Goal: Task Accomplishment & Management: Use online tool/utility

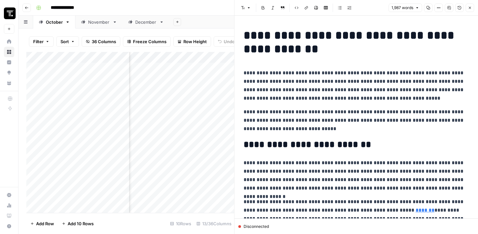
scroll to position [0, 222]
click at [452, 8] on button "Comments" at bounding box center [449, 8] width 8 height 8
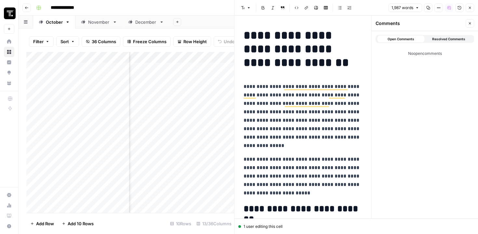
click at [442, 35] on button "Resolved Comments" at bounding box center [449, 39] width 48 height 8
click at [397, 44] on div "Open Comments Resolved Comments No resolved comments" at bounding box center [425, 45] width 106 height 29
click at [404, 37] on span "Open Comments" at bounding box center [401, 38] width 27 height 5
click at [471, 23] on div "Close" at bounding box center [465, 21] width 11 height 6
click at [469, 22] on icon "button" at bounding box center [470, 23] width 2 height 2
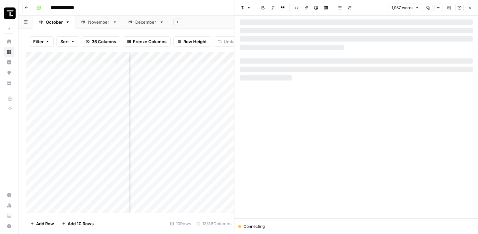
click at [30, 10] on button "Go back" at bounding box center [26, 8] width 8 height 8
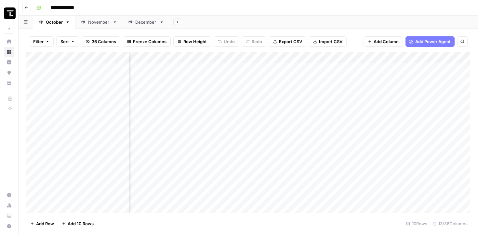
click at [30, 10] on button "Go back" at bounding box center [26, 8] width 8 height 8
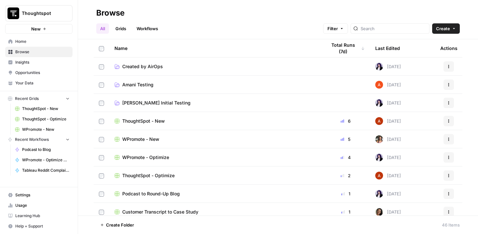
click at [160, 160] on span "WPromote - Optimize" at bounding box center [145, 157] width 47 height 7
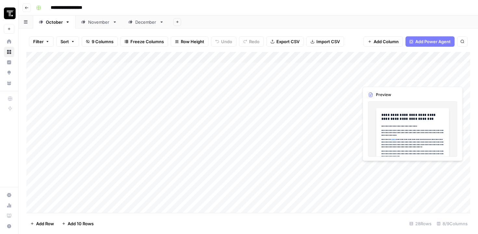
click at [388, 77] on div "Add Column" at bounding box center [248, 132] width 444 height 161
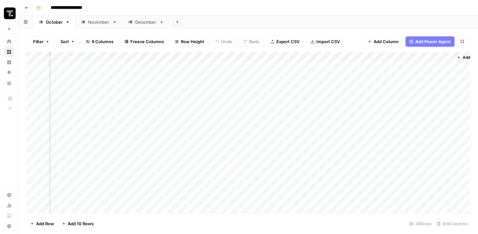
scroll to position [0, 367]
click at [241, 79] on div "Add Column" at bounding box center [248, 132] width 444 height 161
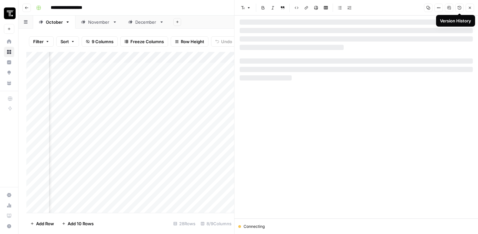
click at [457, 8] on button "Version History" at bounding box center [459, 8] width 8 height 8
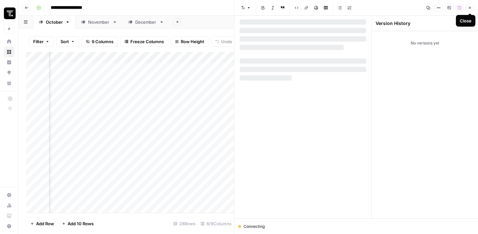
click at [470, 8] on icon "button" at bounding box center [470, 8] width 4 height 4
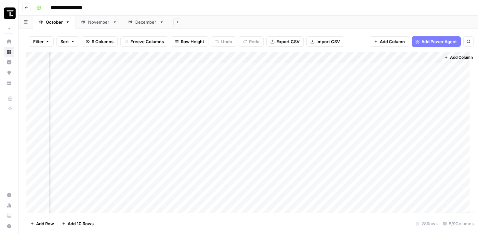
scroll to position [0, 359]
click at [250, 77] on div "Add Column" at bounding box center [248, 132] width 444 height 161
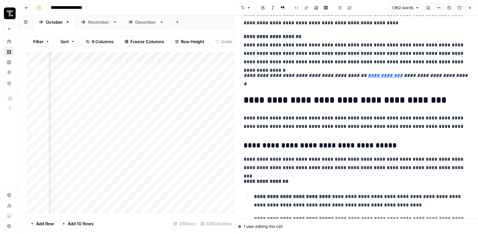
click at [448, 8] on icon "button" at bounding box center [448, 7] width 3 height 3
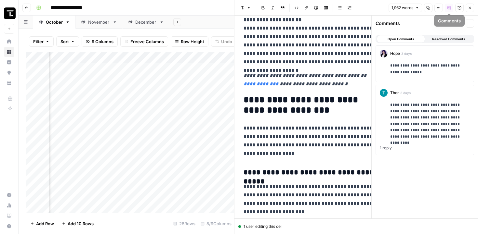
scroll to position [887, 0]
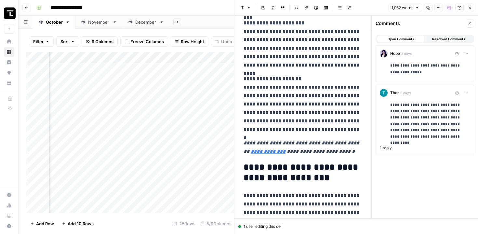
click at [420, 77] on div "**********" at bounding box center [430, 69] width 80 height 18
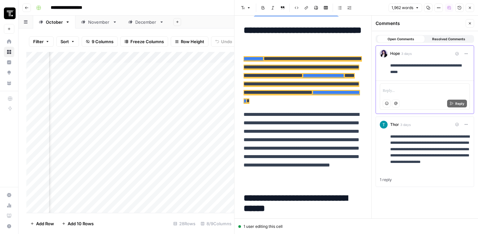
scroll to position [408, 0]
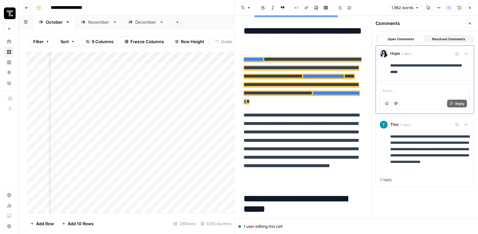
click at [447, 40] on span "Resolved Comments" at bounding box center [448, 38] width 33 height 5
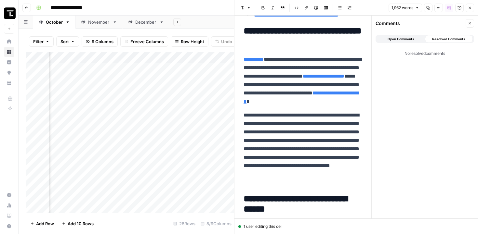
click at [468, 25] on icon "button" at bounding box center [470, 23] width 4 height 4
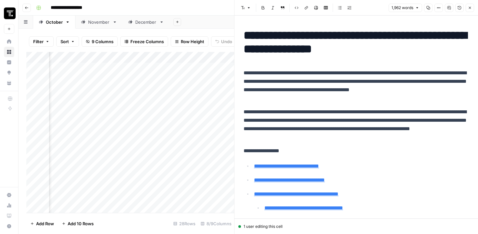
scroll to position [0, 0]
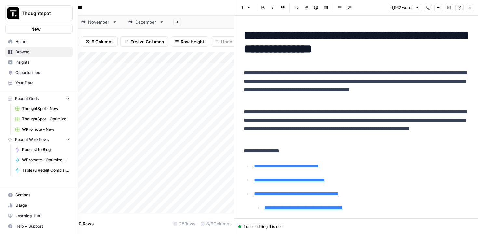
click at [12, 12] on img "Workspace: Thoughtspot" at bounding box center [13, 13] width 12 height 12
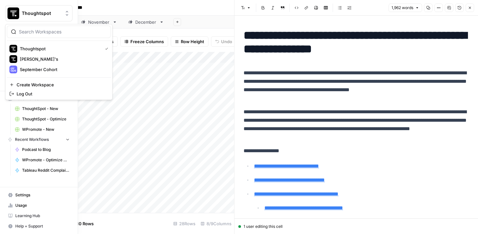
click at [25, 14] on span "Thoughtspot" at bounding box center [41, 13] width 39 height 7
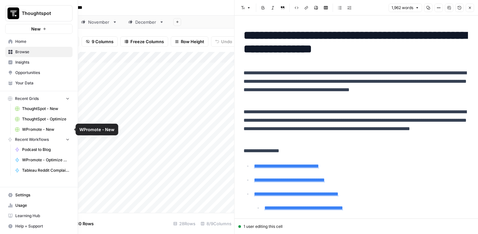
click at [38, 129] on span "WPromote - New" at bounding box center [45, 130] width 47 height 6
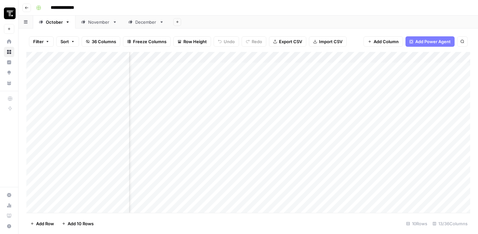
scroll to position [0, 492]
click at [374, 69] on div "Add Column" at bounding box center [248, 132] width 444 height 161
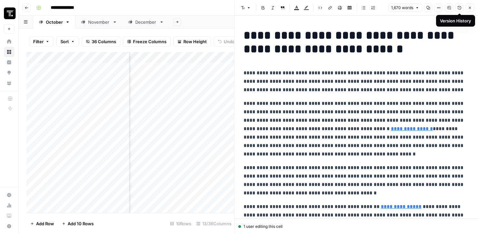
click at [460, 9] on icon "button" at bounding box center [460, 8] width 4 height 4
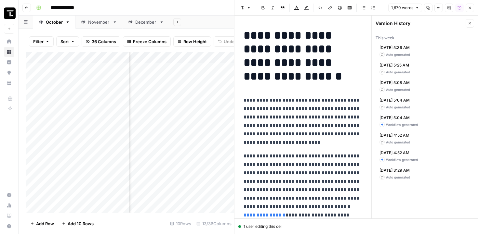
click at [404, 56] on div "Auto generated" at bounding box center [395, 54] width 31 height 5
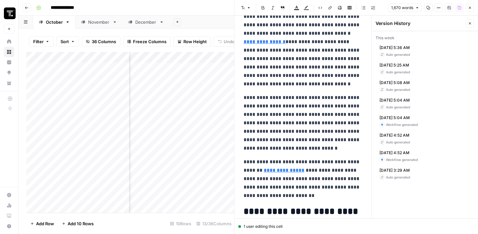
scroll to position [214, 0]
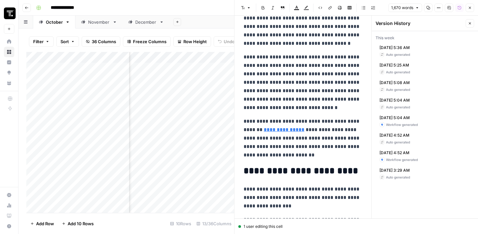
click at [452, 10] on button "Comments" at bounding box center [449, 8] width 8 height 8
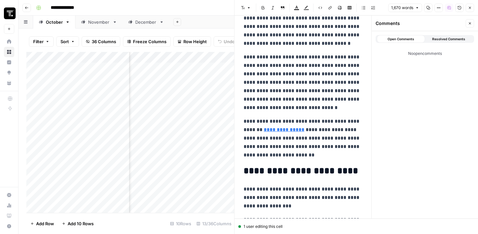
click at [460, 3] on header "Font style Bold Italic Block quote Text color Highlight color Code block Link I…" at bounding box center [356, 8] width 244 height 16
click at [458, 7] on icon "button" at bounding box center [460, 8] width 4 height 4
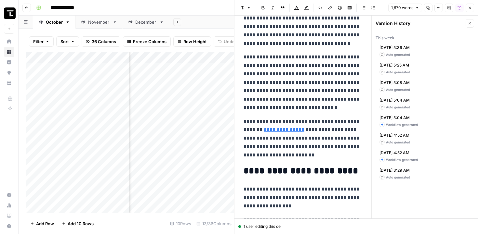
click at [410, 53] on div "Auto generated" at bounding box center [395, 54] width 31 height 5
click at [395, 73] on div "Auto generated" at bounding box center [395, 72] width 31 height 5
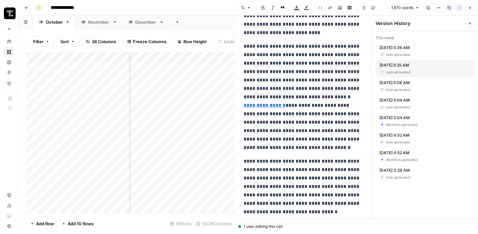
scroll to position [0, 0]
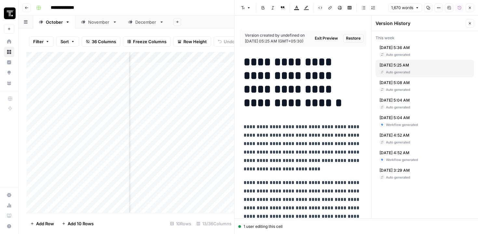
click at [393, 54] on div "Auto generated" at bounding box center [395, 54] width 31 height 5
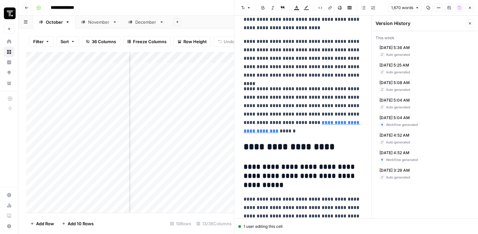
scroll to position [2758, 0]
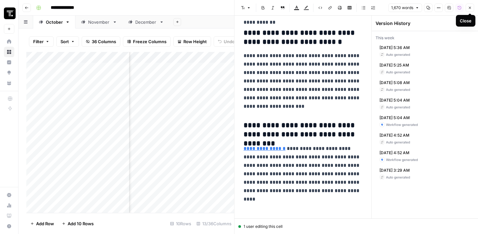
click at [471, 23] on div "Close" at bounding box center [466, 21] width 12 height 7
click at [470, 8] on icon "button" at bounding box center [470, 8] width 2 height 2
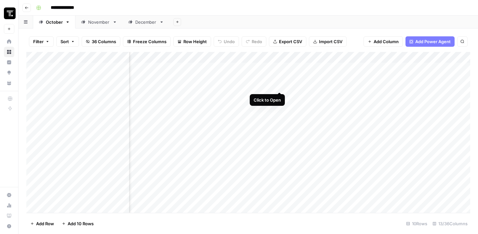
click at [279, 68] on div "Add Column" at bounding box center [248, 132] width 444 height 161
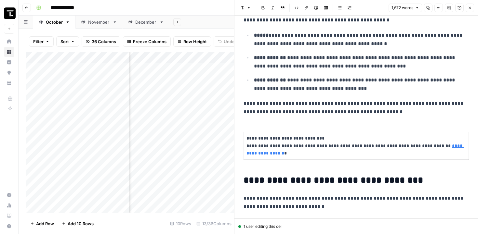
scroll to position [460, 0]
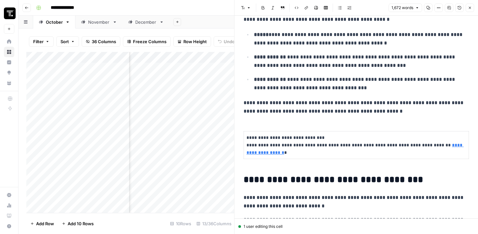
click at [461, 10] on button "Version History" at bounding box center [459, 8] width 8 height 8
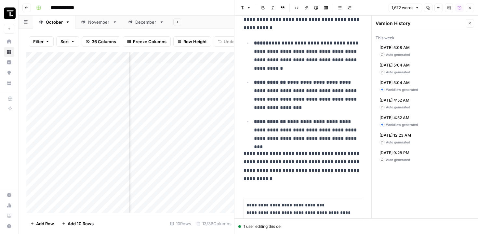
scroll to position [752, 0]
click at [400, 52] on div "Auto generated" at bounding box center [395, 54] width 31 height 5
click at [406, 72] on div "Auto generated" at bounding box center [395, 72] width 31 height 5
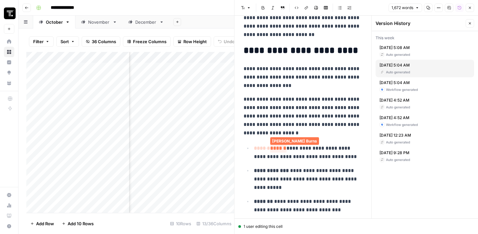
scroll to position [431, 0]
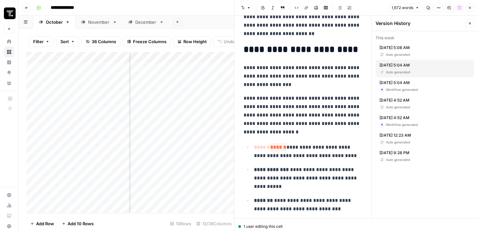
click at [448, 5] on button "Comments" at bounding box center [449, 8] width 8 height 8
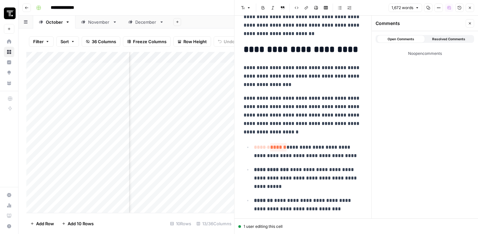
click at [452, 38] on span "Resolved Comments" at bounding box center [448, 38] width 33 height 5
click at [458, 9] on icon "button" at bounding box center [460, 8] width 4 height 4
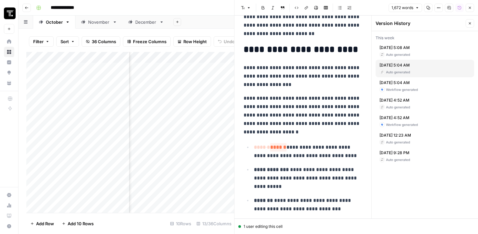
click at [282, 150] on span "******" at bounding box center [278, 147] width 16 height 8
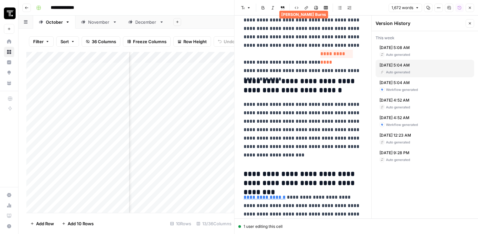
scroll to position [2841, 0]
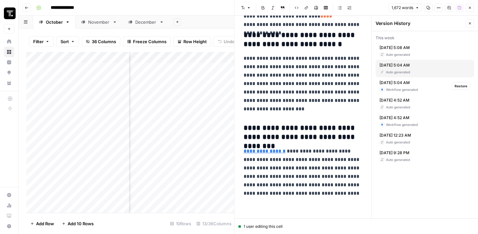
click at [397, 84] on span "[DATE] 5:04 AM" at bounding box center [399, 83] width 38 height 6
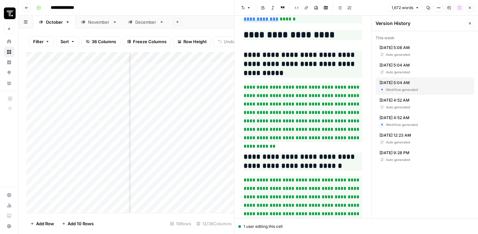
scroll to position [2775, 0]
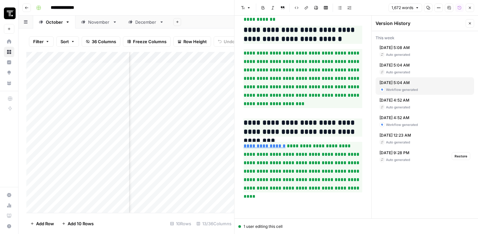
click at [391, 155] on span "[DATE] 9:28 PM" at bounding box center [395, 153] width 31 height 6
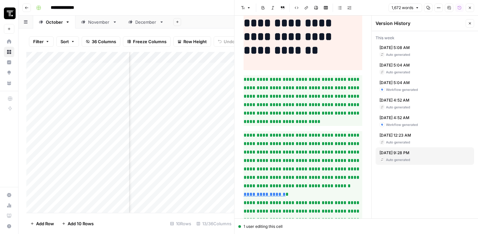
scroll to position [0, 0]
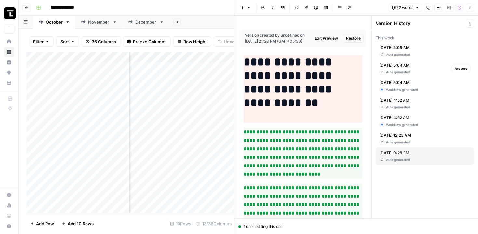
click at [401, 67] on span "[DATE] 5:04 AM" at bounding box center [395, 65] width 31 height 6
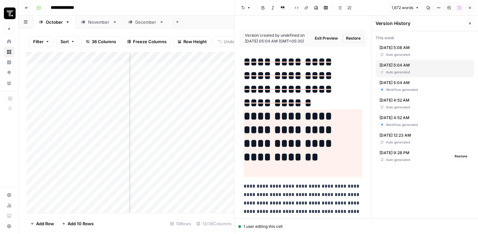
click at [407, 154] on span "[DATE] 9:28 PM" at bounding box center [395, 153] width 31 height 6
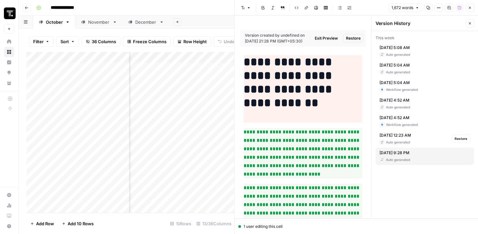
click at [400, 143] on div "Auto generated" at bounding box center [396, 142] width 32 height 5
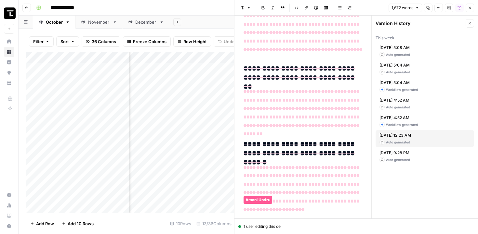
scroll to position [7016, 0]
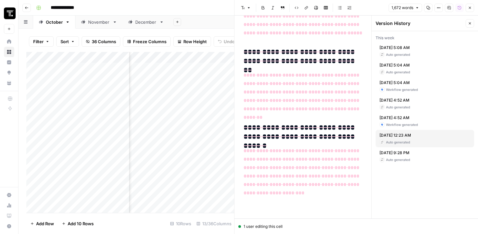
click at [272, 163] on p "**********" at bounding box center [303, 172] width 119 height 51
click at [402, 118] on span "[DATE] 4:52 AM" at bounding box center [399, 118] width 38 height 6
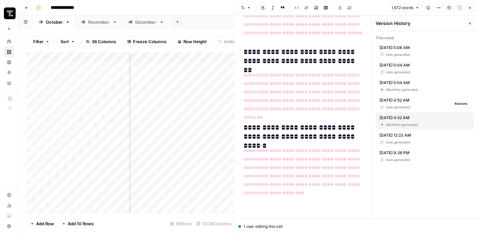
click at [405, 101] on span "[DATE] 4:52 AM" at bounding box center [395, 101] width 31 height 6
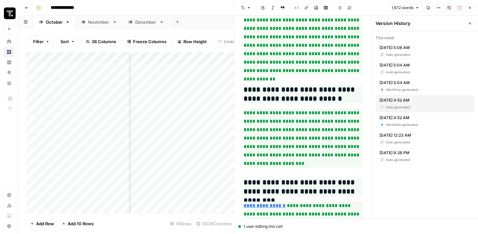
scroll to position [2775, 0]
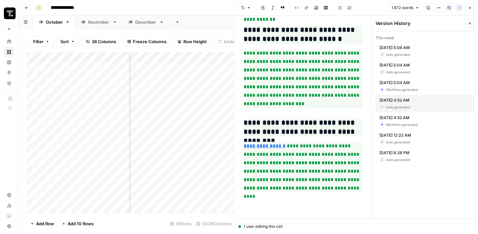
click at [410, 55] on div "Auto generated" at bounding box center [395, 54] width 31 height 5
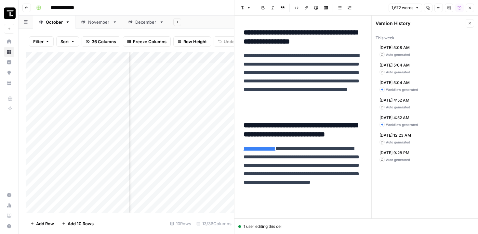
scroll to position [0, 72]
click at [468, 24] on button "Close" at bounding box center [470, 23] width 8 height 8
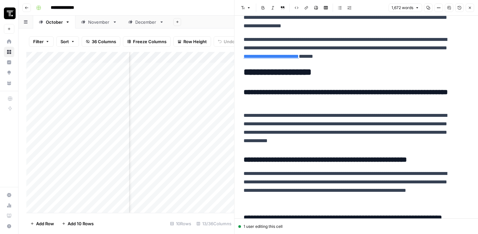
scroll to position [1665, 0]
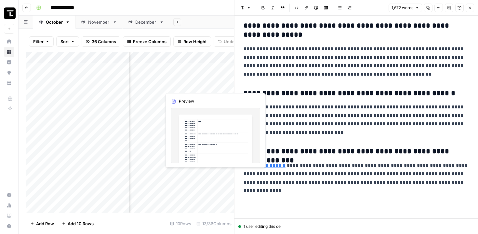
click at [216, 73] on div "Add Column" at bounding box center [130, 132] width 208 height 161
click at [217, 75] on div "Add Column" at bounding box center [130, 132] width 208 height 161
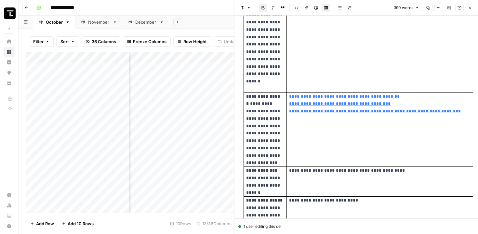
type input "[URL][DOMAIN_NAME]"
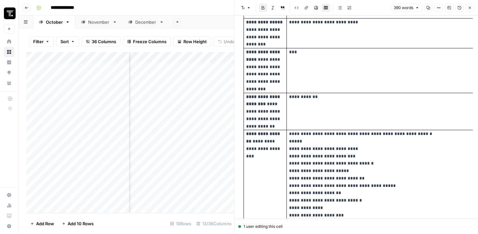
scroll to position [318, 0]
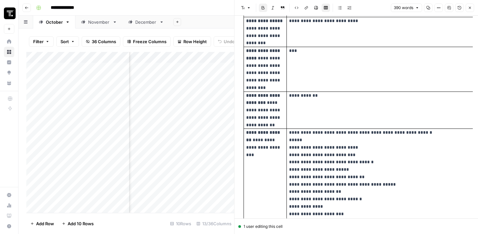
click at [183, 78] on div at bounding box center [203, 77] width 85 height 30
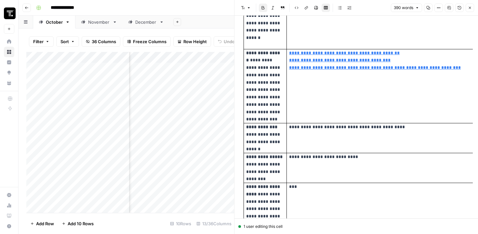
scroll to position [46, 0]
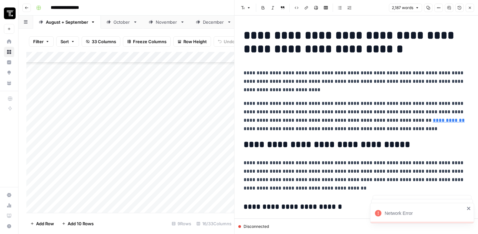
scroll to position [118, 0]
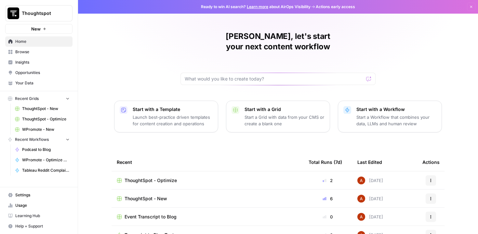
scroll to position [35, 0]
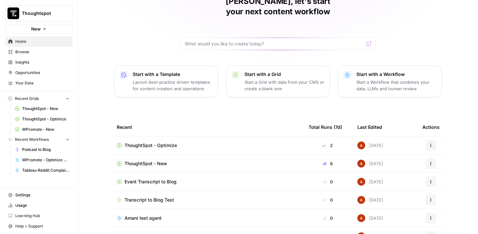
click at [248, 161] on div "ThoughtSpot - New" at bounding box center [207, 164] width 181 height 7
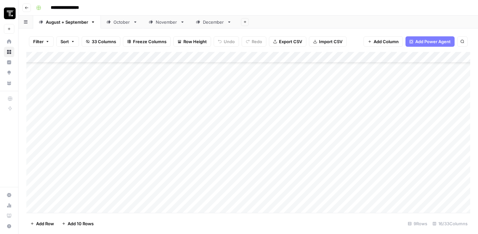
scroll to position [118, 0]
click at [77, 213] on footer "Add Row Add 10 Rows 9 Rows 16/33 Columns" at bounding box center [248, 223] width 444 height 21
click at [81, 206] on div "Add Column" at bounding box center [248, 132] width 444 height 161
click at [78, 184] on textarea at bounding box center [101, 179] width 104 height 9
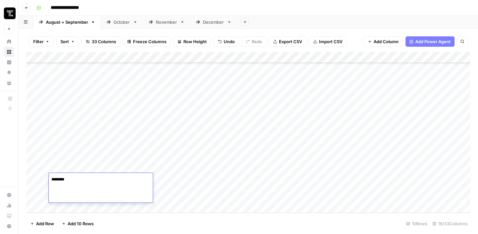
type textarea "*********"
click at [184, 178] on div "Add Column" at bounding box center [248, 132] width 444 height 161
click at [91, 210] on div "Add Column" at bounding box center [248, 132] width 444 height 161
type textarea "*"
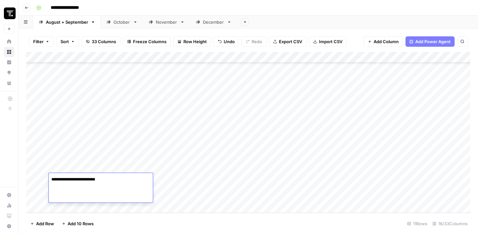
type textarea "**********"
click at [180, 193] on div "Add Column" at bounding box center [248, 132] width 444 height 161
click at [181, 181] on div "Add Column" at bounding box center [248, 132] width 444 height 161
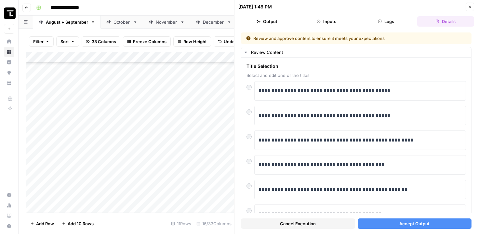
click at [195, 161] on div "Add Column" at bounding box center [130, 132] width 208 height 161
click at [182, 165] on div "Add Column" at bounding box center [130, 132] width 208 height 161
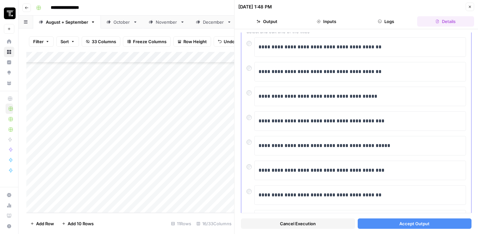
scroll to position [44, 0]
click at [381, 222] on button "Accept Output" at bounding box center [415, 224] width 114 height 10
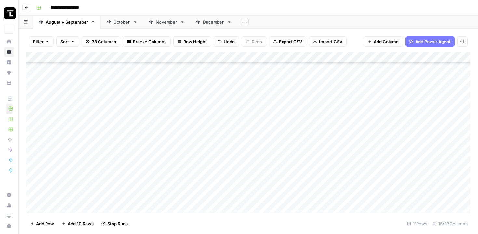
click at [190, 191] on div "Add Column" at bounding box center [248, 132] width 444 height 161
click at [229, 178] on div "Add Column" at bounding box center [248, 132] width 444 height 161
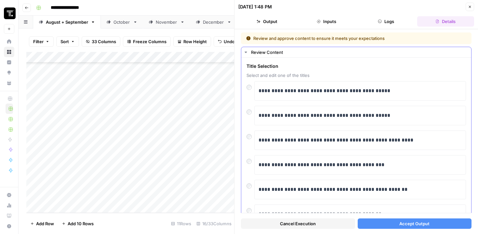
scroll to position [21, 0]
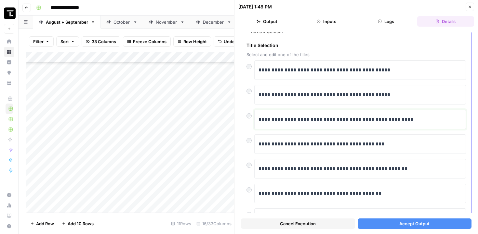
click at [297, 119] on p "**********" at bounding box center [360, 119] width 203 height 8
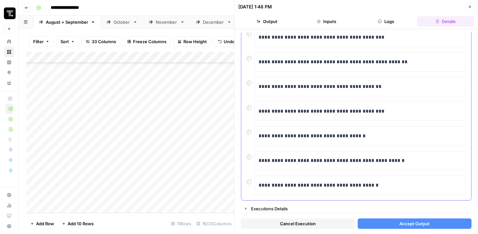
scroll to position [129, 0]
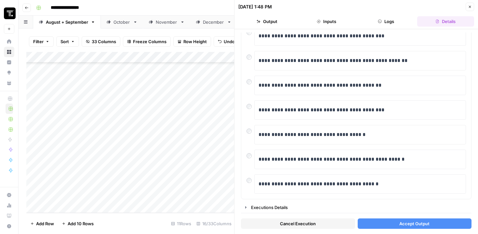
click at [373, 224] on button "Accept Output" at bounding box center [415, 224] width 114 height 10
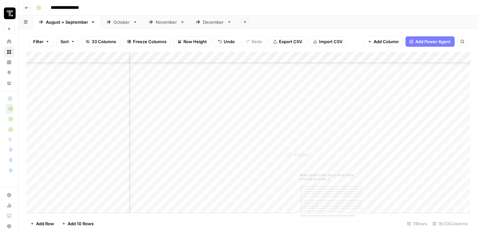
scroll to position [175, 258]
